Goal: Find specific page/section: Find specific page/section

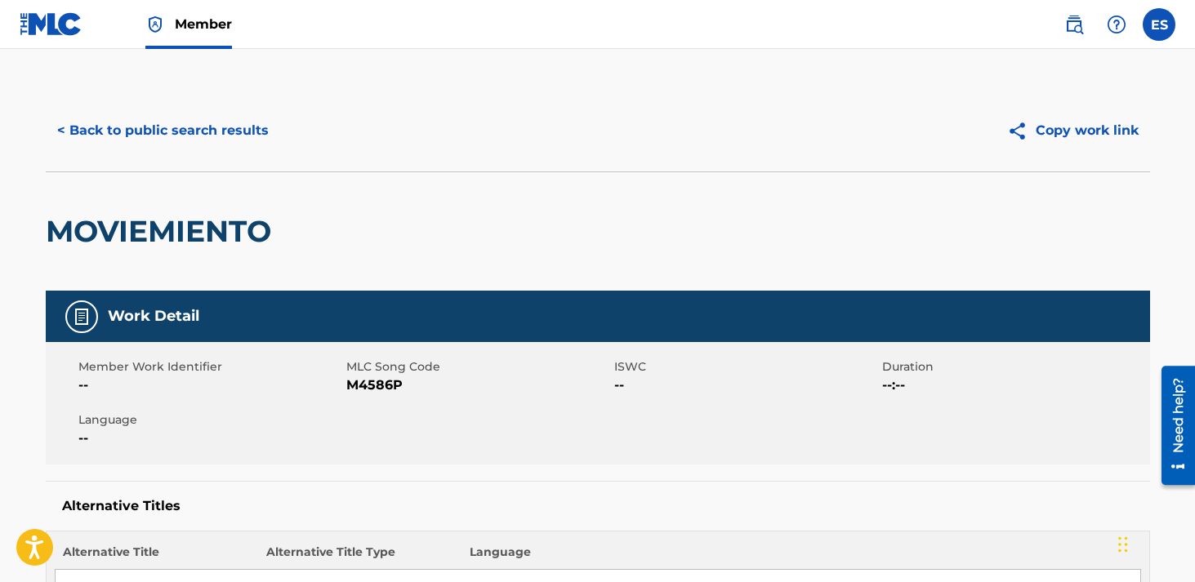
click at [192, 137] on button "< Back to public search results" at bounding box center [163, 130] width 234 height 41
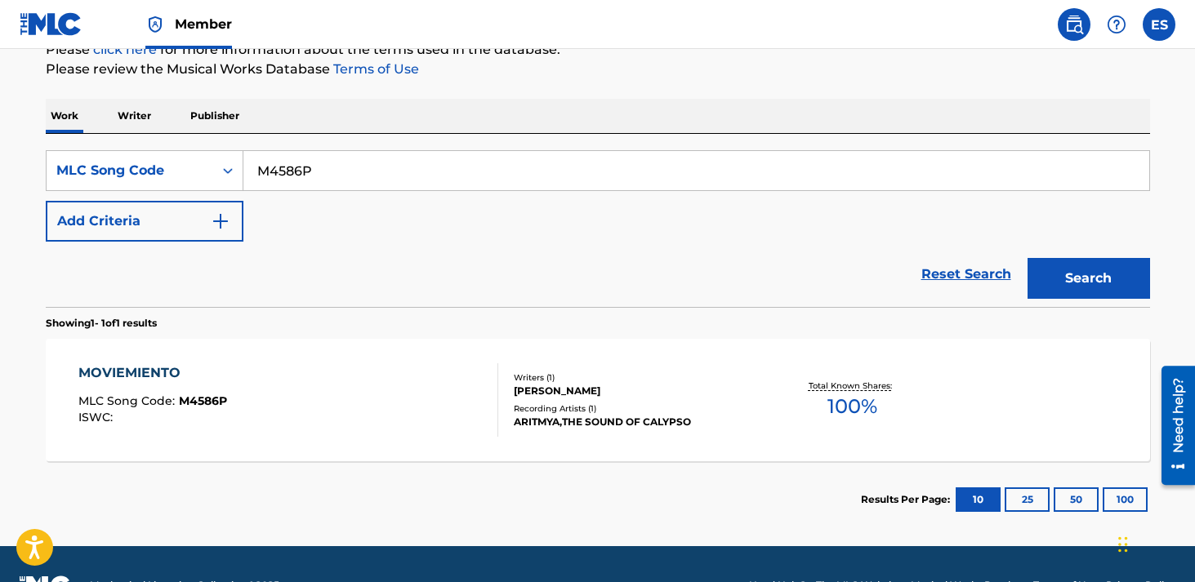
click at [407, 172] on input "M4586P" at bounding box center [696, 170] width 906 height 39
paste input "O2183B"
type input "O2183B"
click at [1027, 258] on button "Search" at bounding box center [1088, 278] width 123 height 41
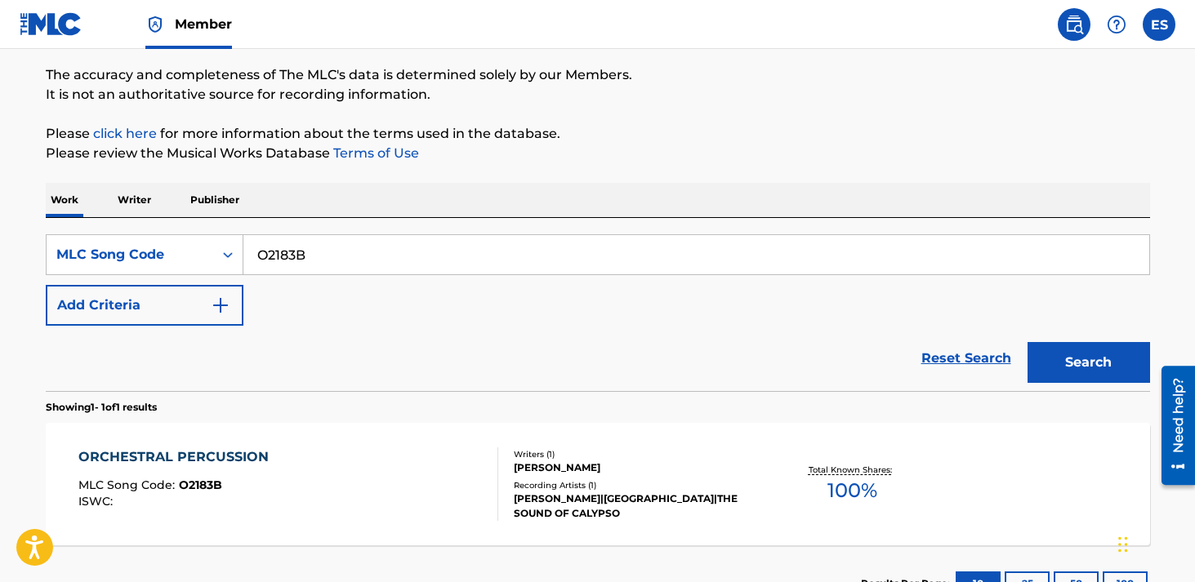
scroll to position [213, 0]
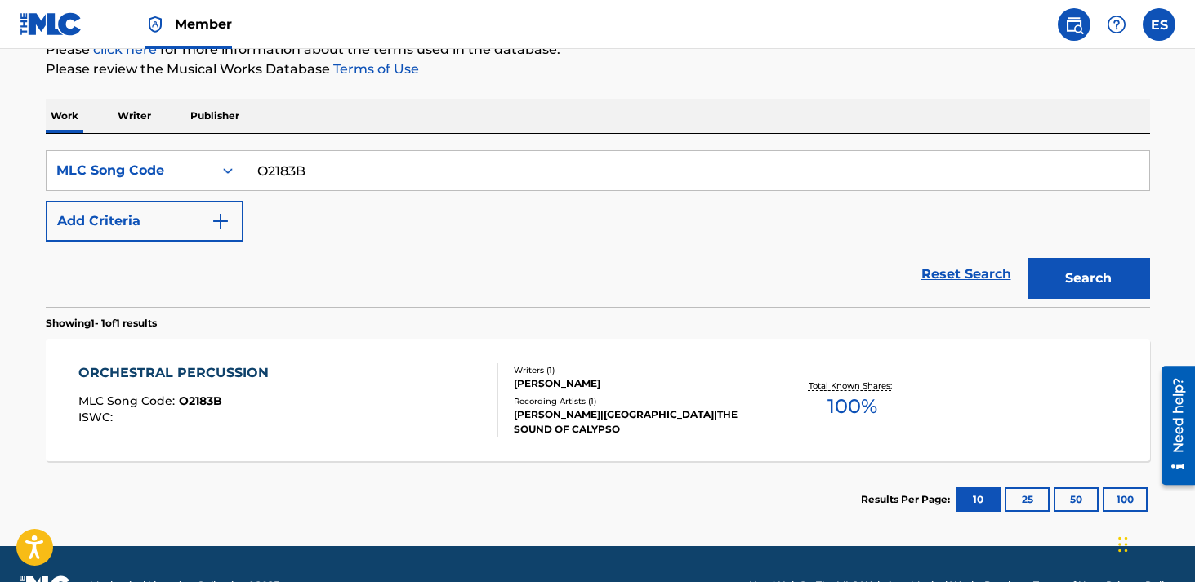
click at [307, 382] on div "ORCHESTRAL PERCUSSION MLC Song Code : O2183B ISWC :" at bounding box center [288, 400] width 420 height 74
